Goal: Information Seeking & Learning: Learn about a topic

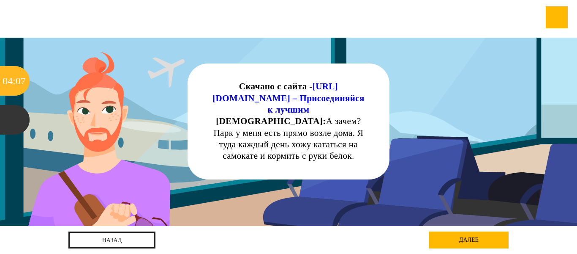
click at [467, 241] on div "далее" at bounding box center [468, 239] width 79 height 17
click at [331, 137] on div "Скачано с сайта - https://infobank.me – Присоединяйся к лучшим Лаура: А зачем? …" at bounding box center [289, 121] width 156 height 81
click at [468, 238] on div "далее" at bounding box center [468, 239] width 79 height 17
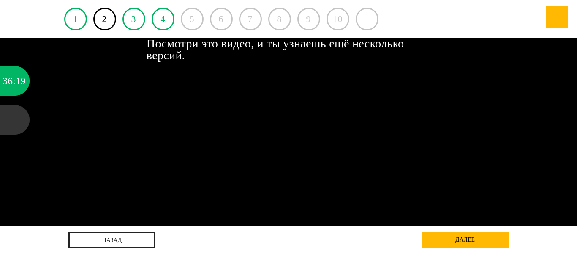
click at [294, 161] on div at bounding box center [288, 132] width 207 height 129
